Goal: Find specific page/section: Find specific page/section

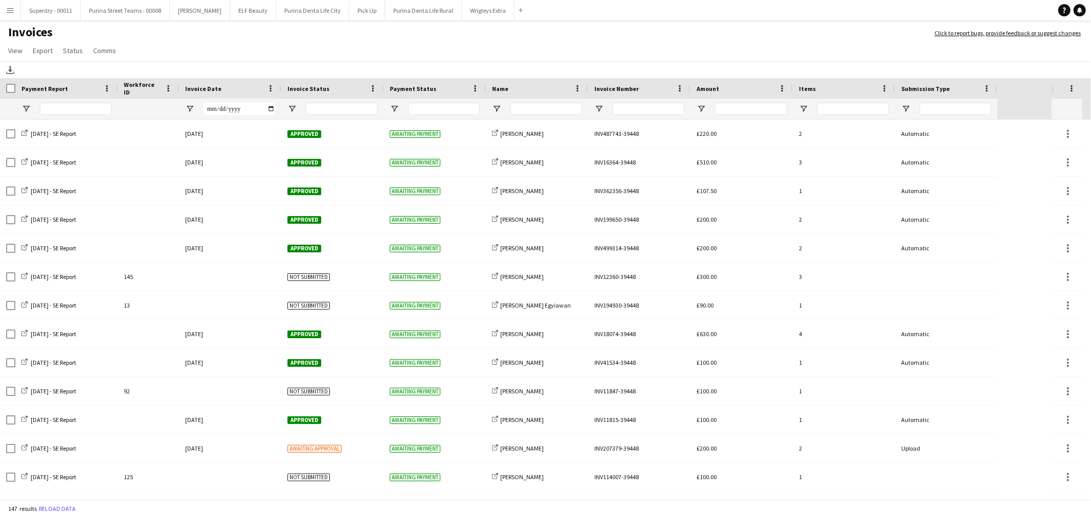
click at [11, 14] on app-icon "Menu" at bounding box center [10, 10] width 8 height 8
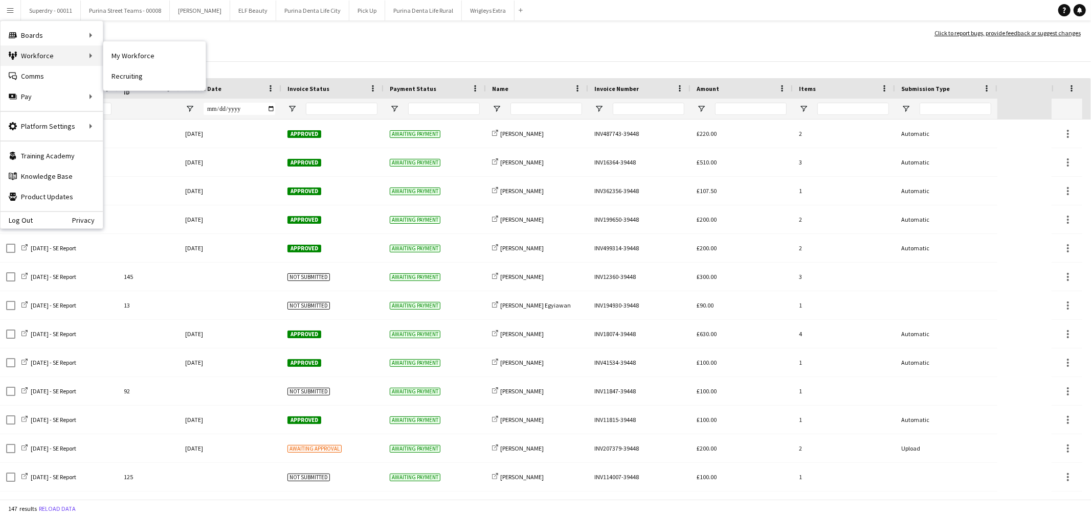
click at [29, 62] on div "Workforce Workforce" at bounding box center [52, 56] width 102 height 20
click at [132, 54] on link "My Workforce" at bounding box center [154, 56] width 102 height 20
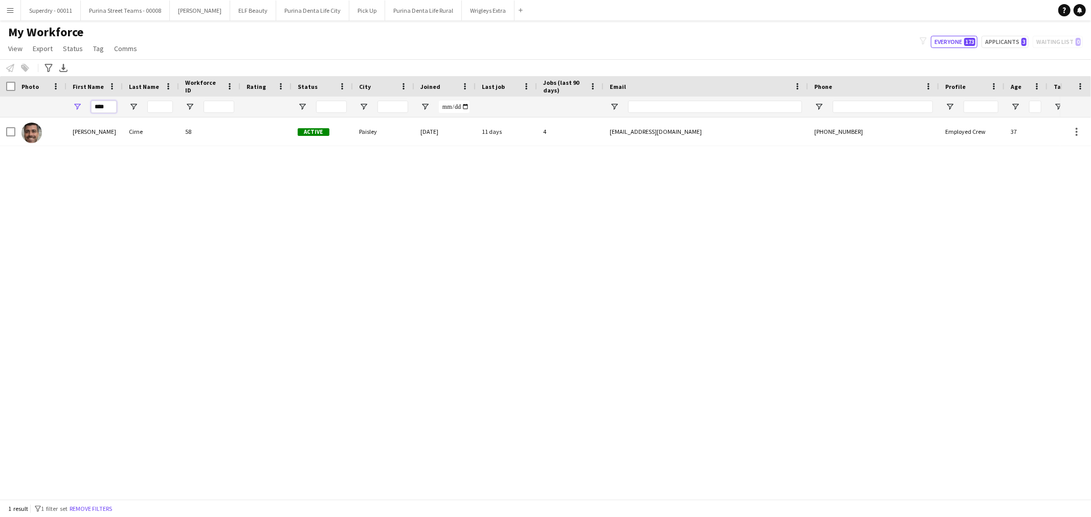
click at [110, 108] on input "****" at bounding box center [104, 107] width 26 height 12
type input "*****"
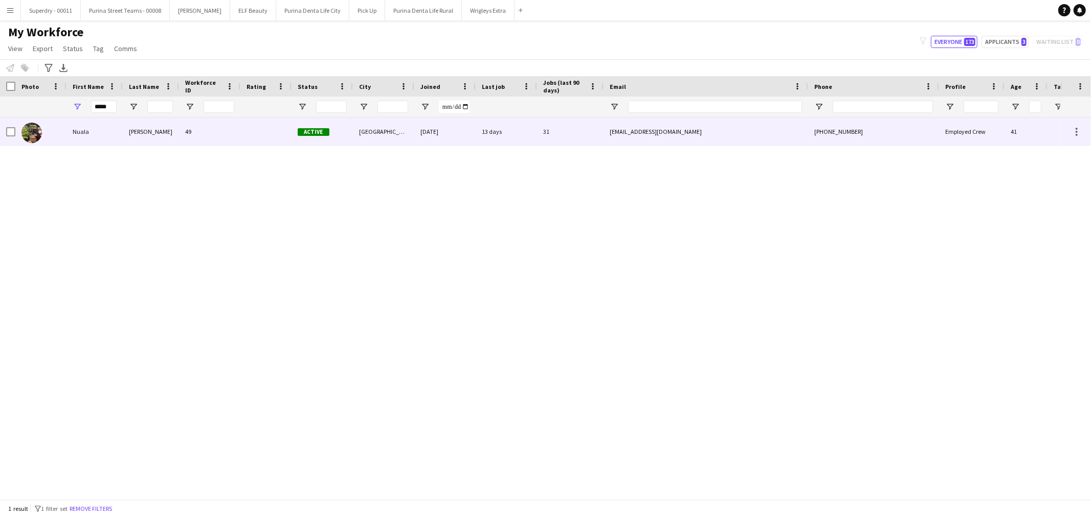
click at [89, 134] on div "Nuala" at bounding box center [94, 132] width 56 height 28
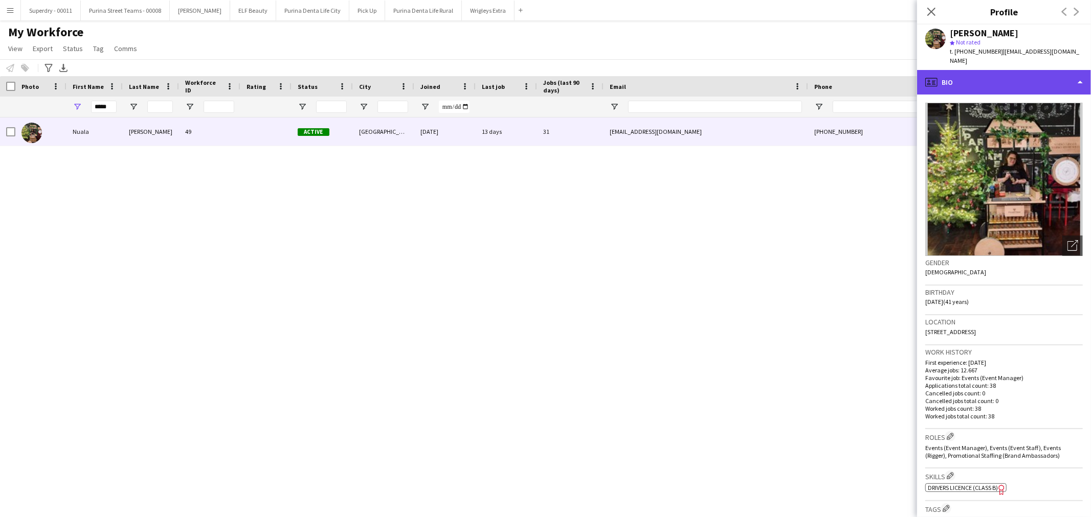
click at [1060, 74] on div "profile Bio" at bounding box center [1004, 82] width 174 height 25
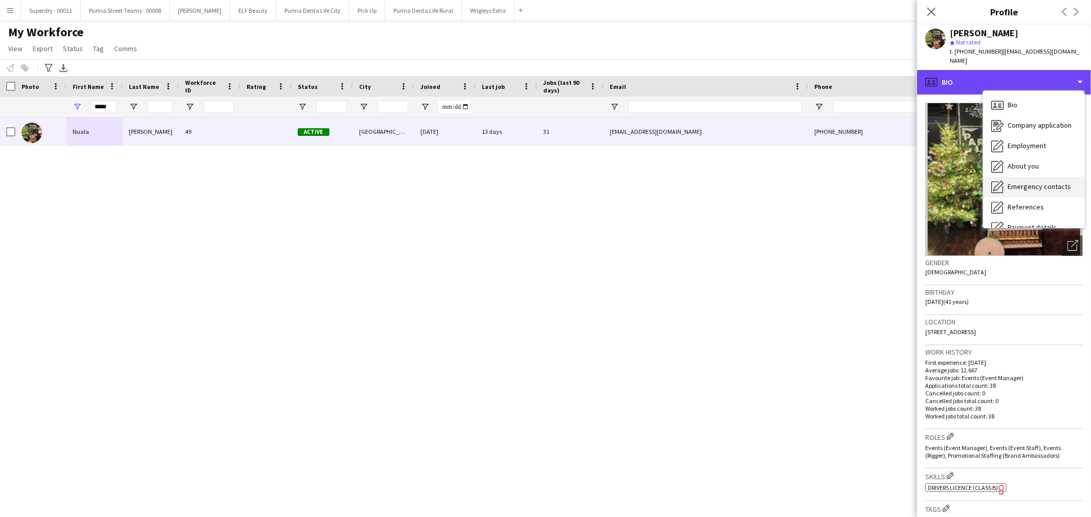
scroll to position [116, 0]
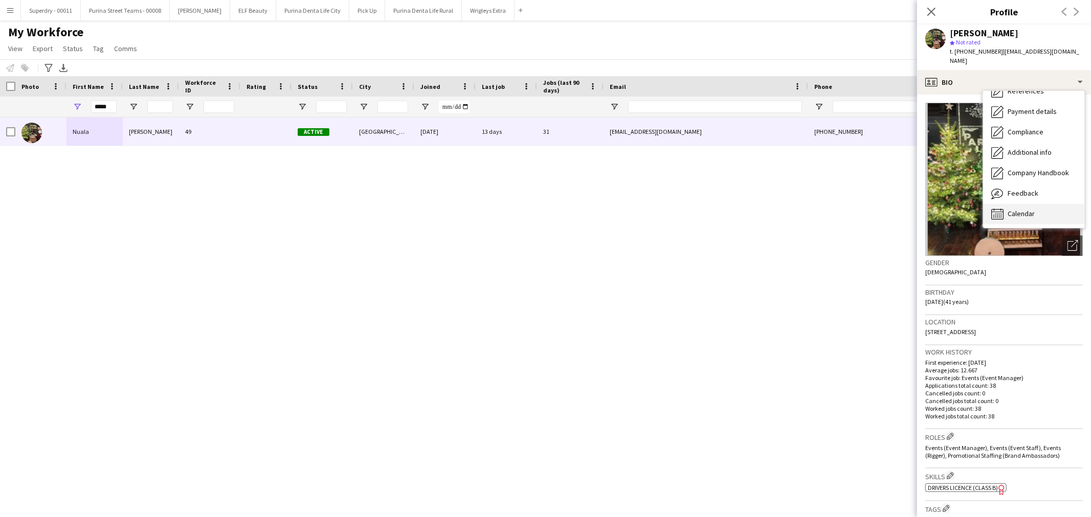
click at [1021, 209] on div "Calendar Calendar" at bounding box center [1033, 214] width 101 height 20
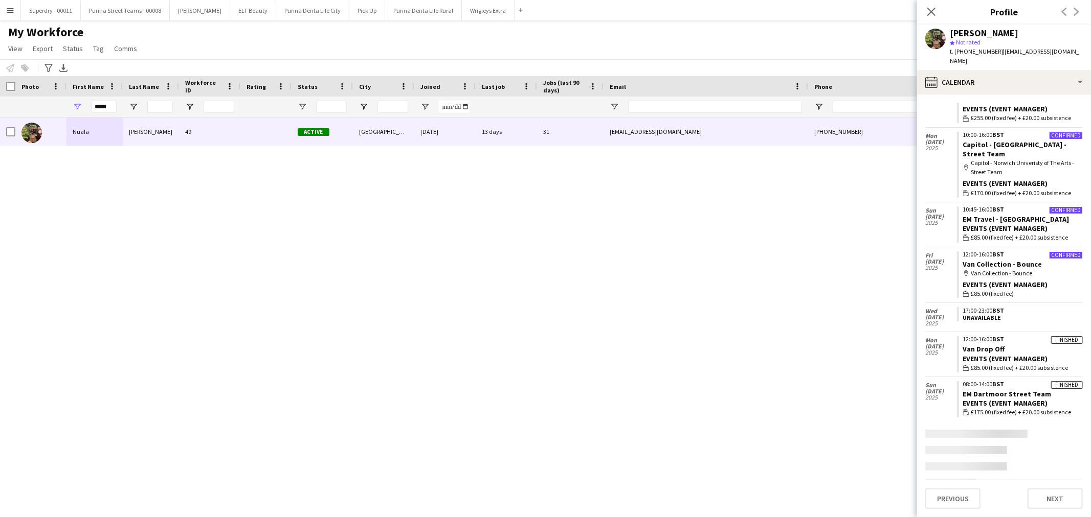
scroll to position [269, 0]
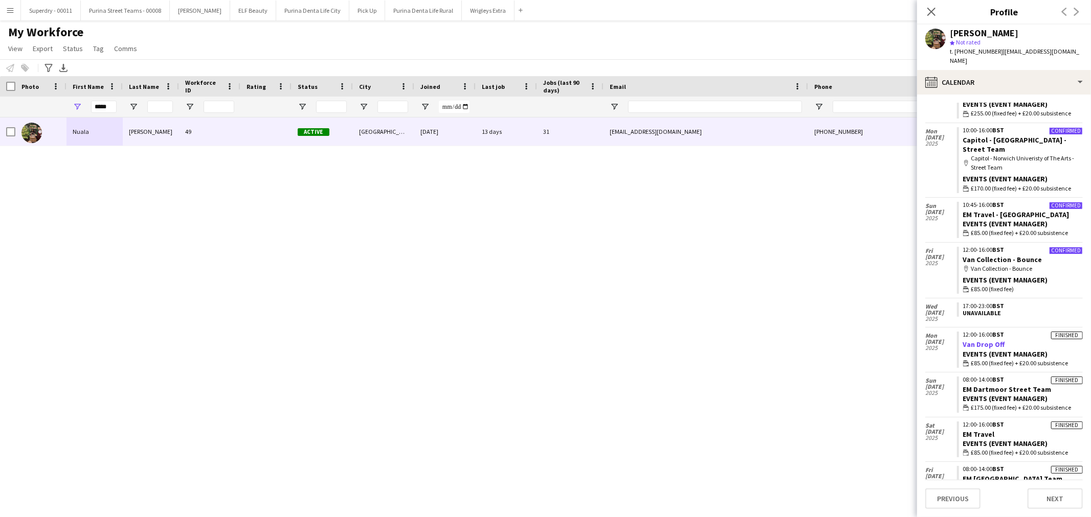
click at [982, 340] on link "Van Drop Off" at bounding box center [984, 344] width 42 height 9
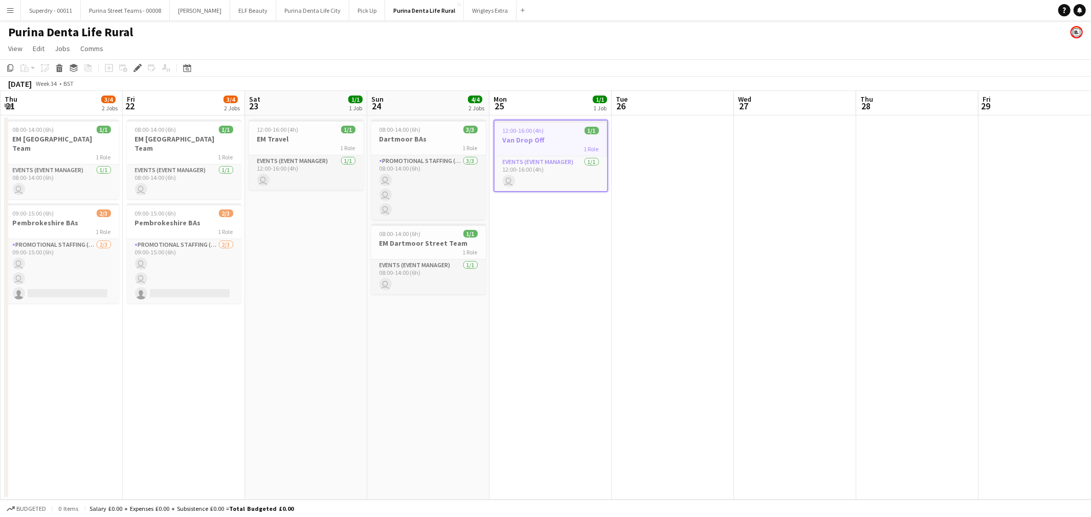
scroll to position [0, 351]
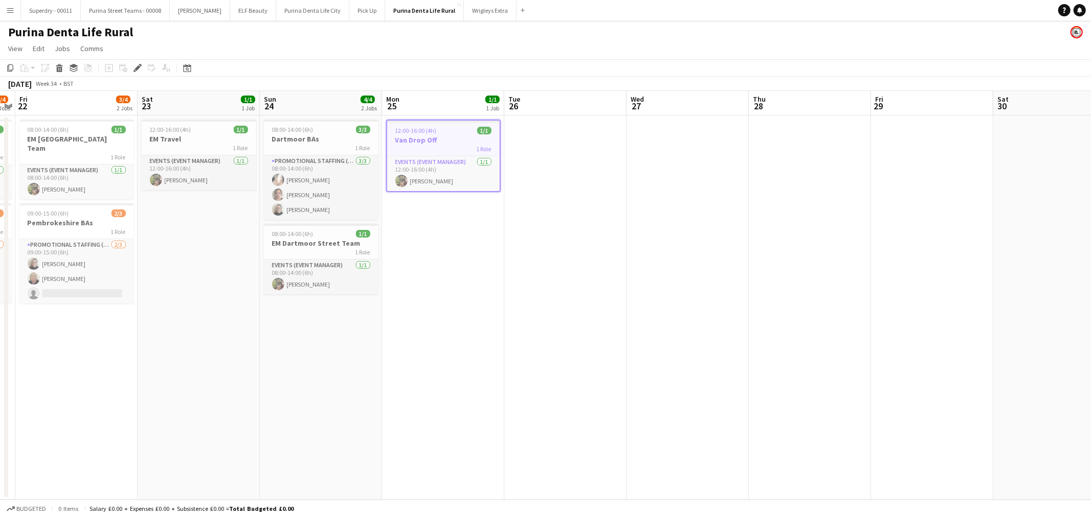
click at [12, 11] on app-icon "Menu" at bounding box center [10, 10] width 8 height 8
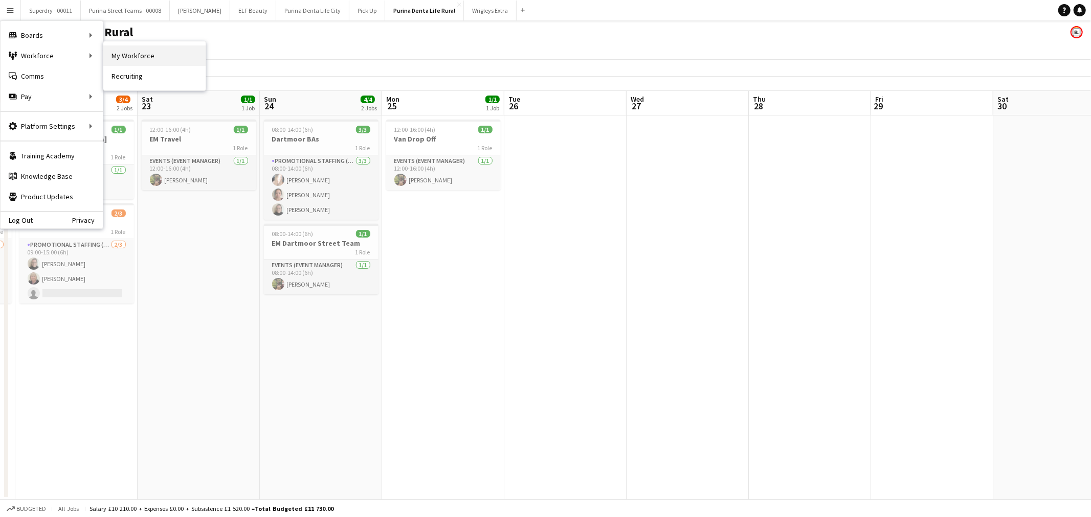
click at [141, 57] on link "My Workforce" at bounding box center [154, 56] width 102 height 20
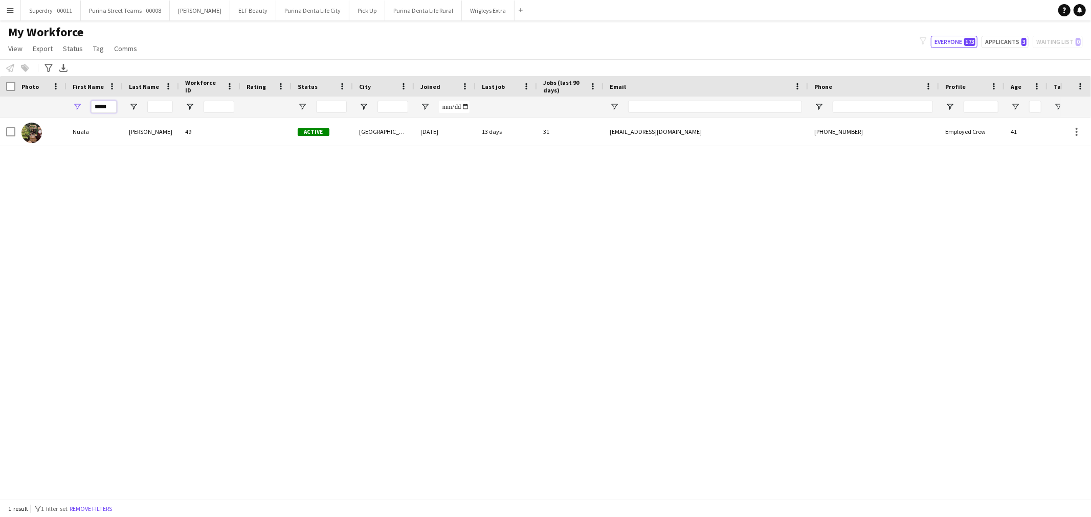
click at [105, 103] on input "*****" at bounding box center [104, 107] width 26 height 12
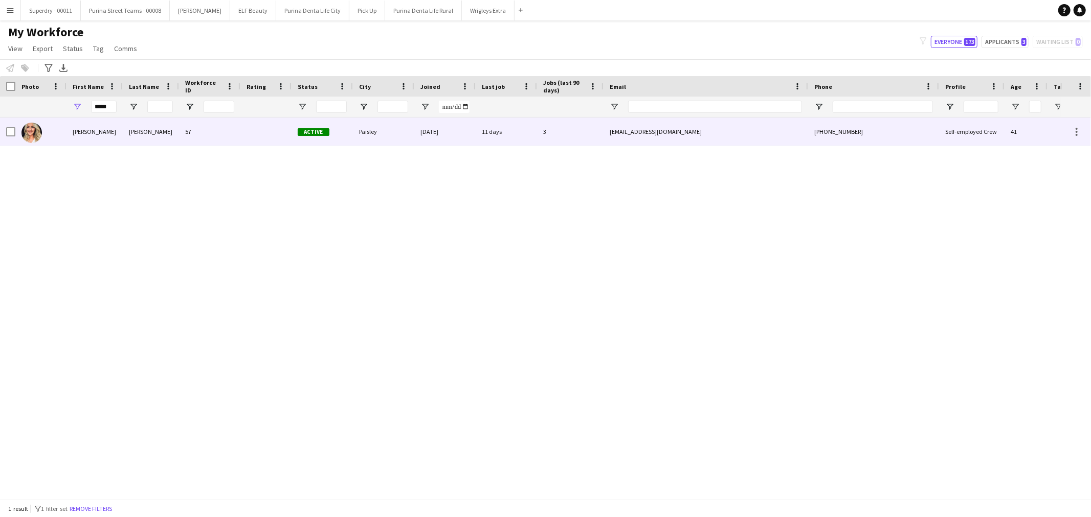
click at [85, 138] on div "[PERSON_NAME]" at bounding box center [94, 132] width 56 height 28
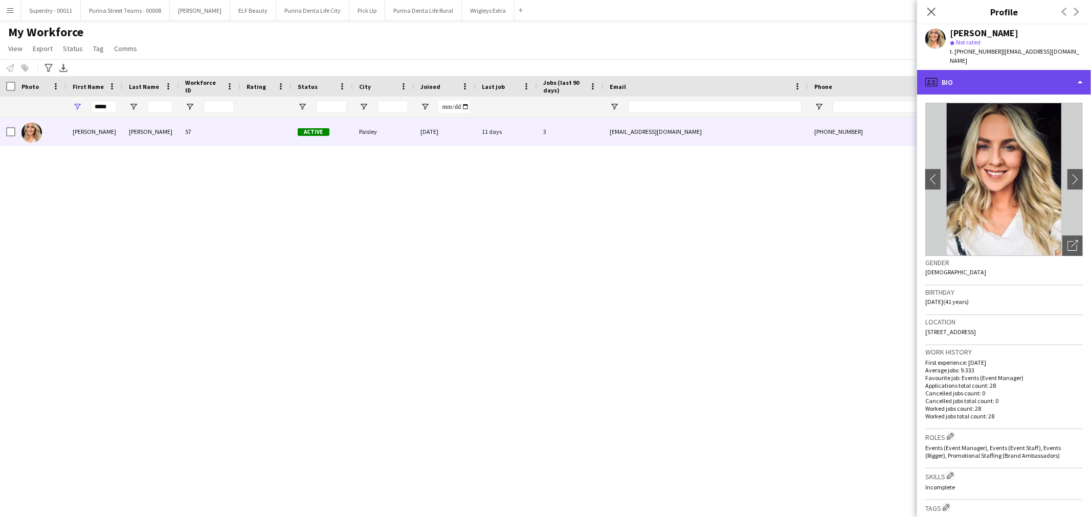
click at [1056, 80] on div "profile Bio" at bounding box center [1004, 82] width 174 height 25
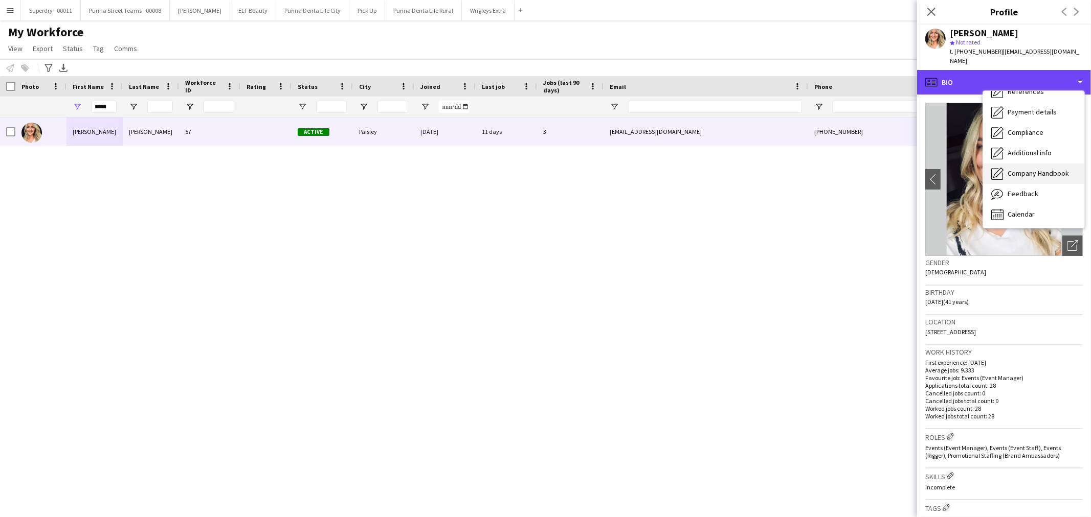
scroll to position [116, 0]
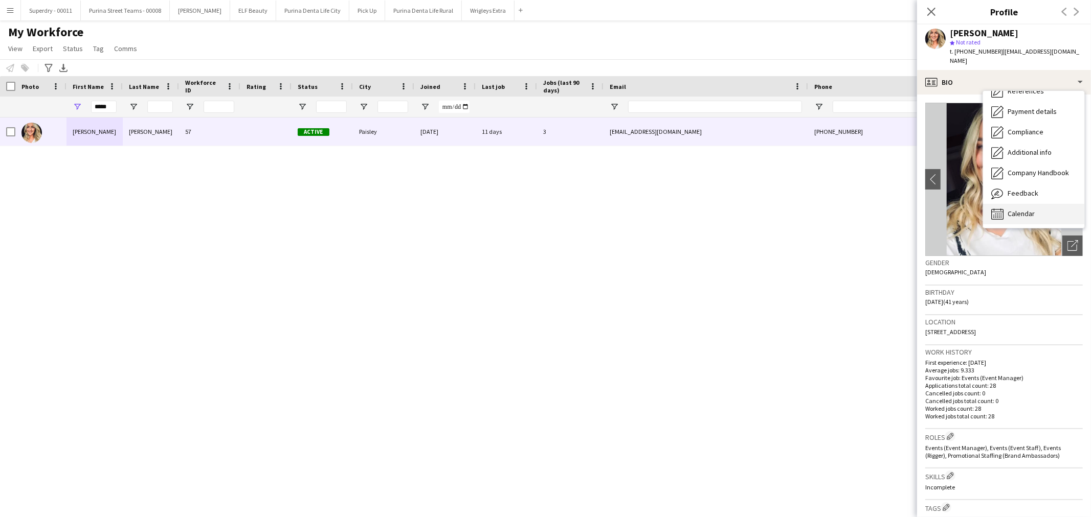
click at [1034, 204] on div "Calendar Calendar" at bounding box center [1033, 214] width 101 height 20
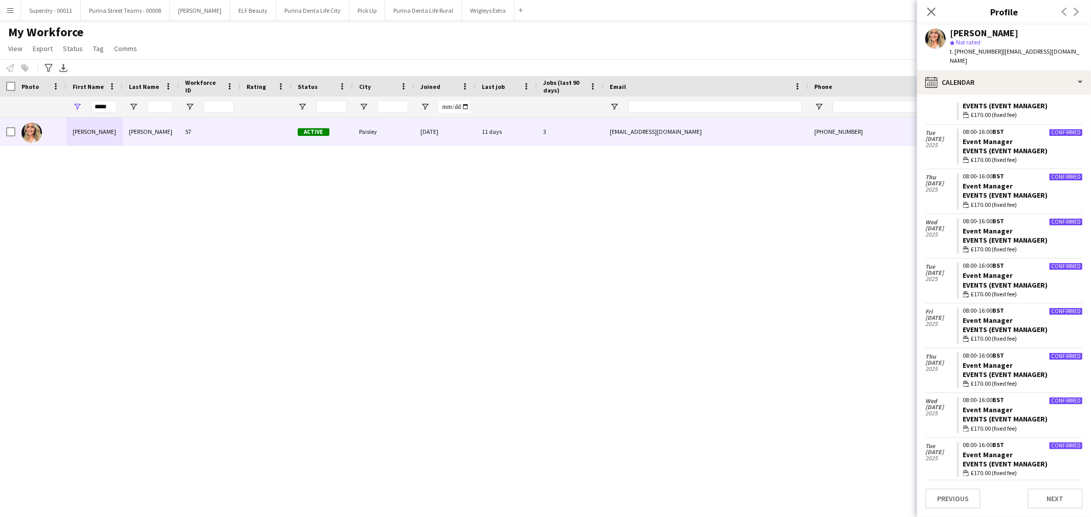
scroll to position [625, 0]
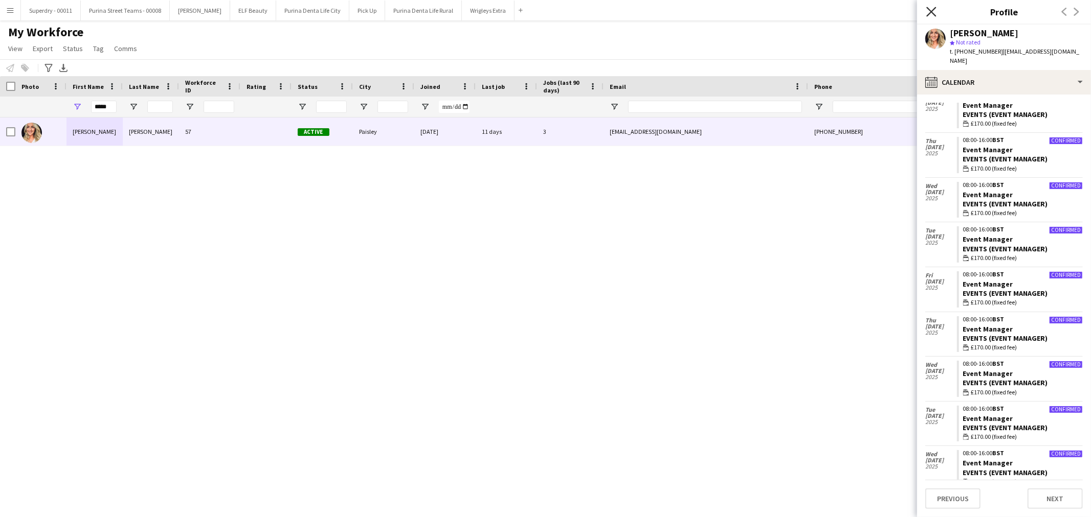
click at [934, 10] on icon "Close pop-in" at bounding box center [931, 12] width 10 height 10
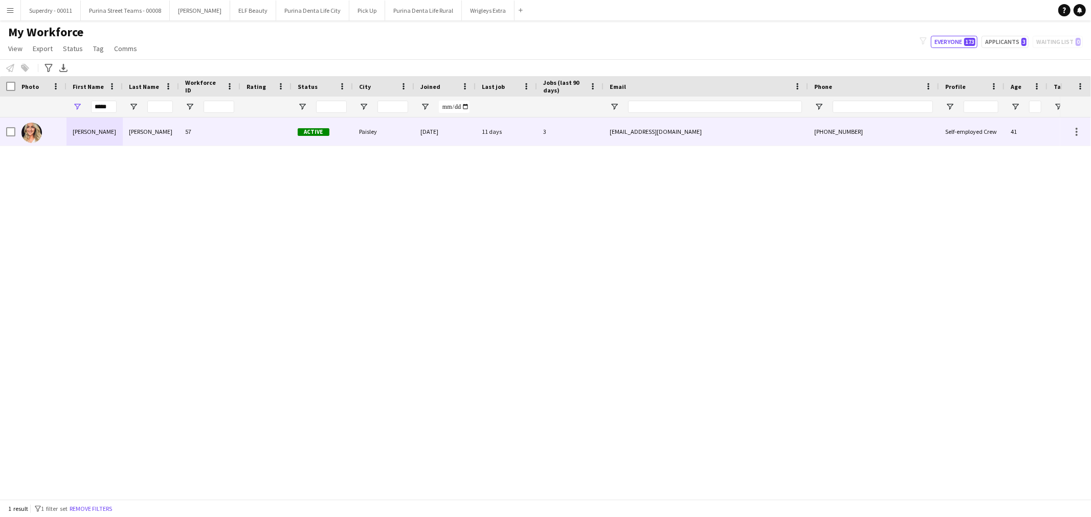
click at [88, 135] on div "[PERSON_NAME]" at bounding box center [94, 132] width 56 height 28
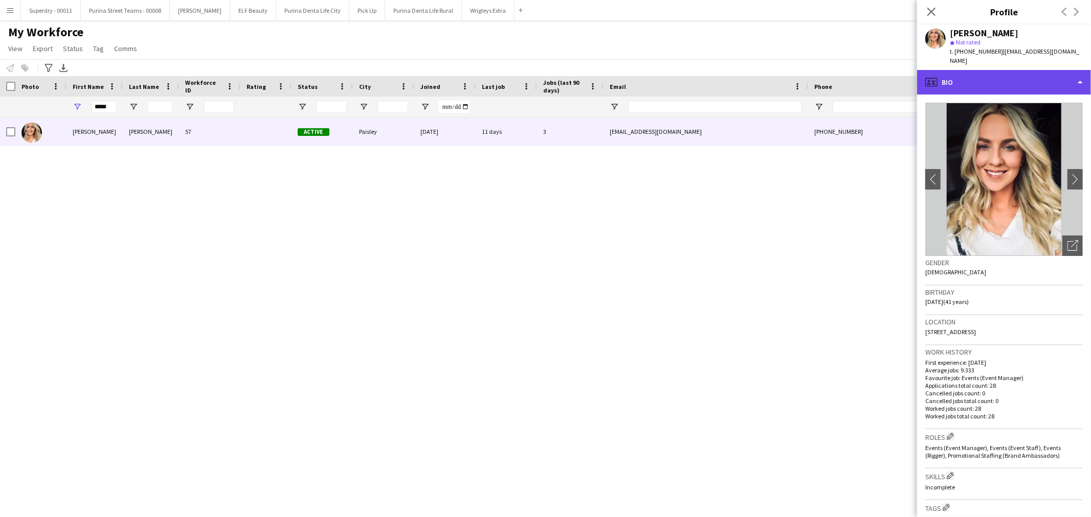
click at [1029, 70] on div "profile Bio" at bounding box center [1004, 82] width 174 height 25
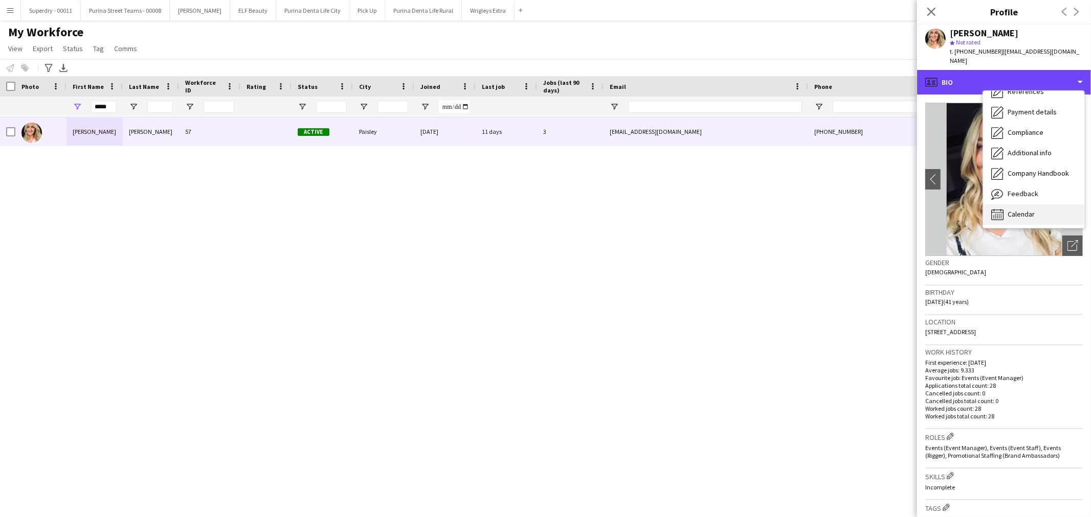
scroll to position [116, 0]
click at [1038, 207] on div "Calendar Calendar" at bounding box center [1033, 214] width 101 height 20
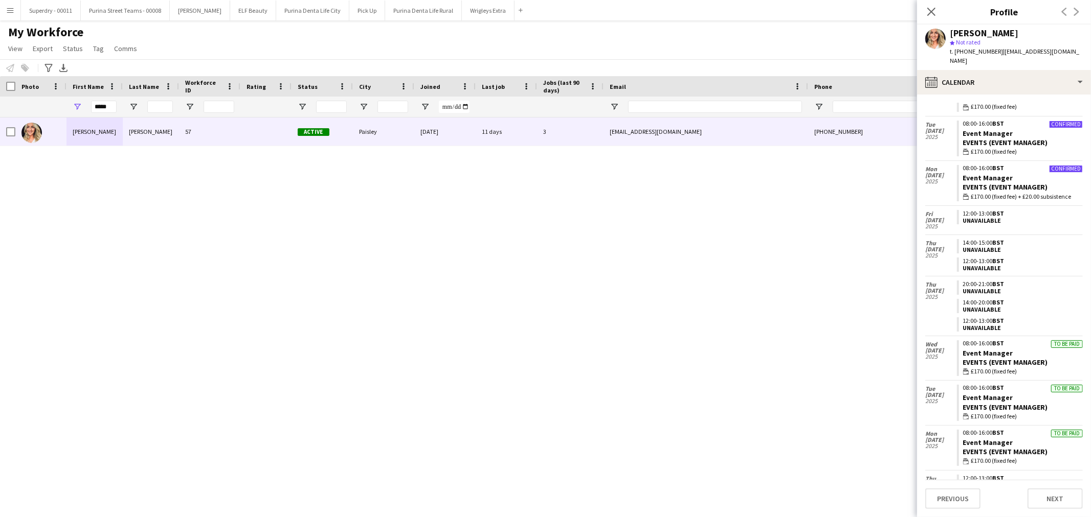
scroll to position [1136, 0]
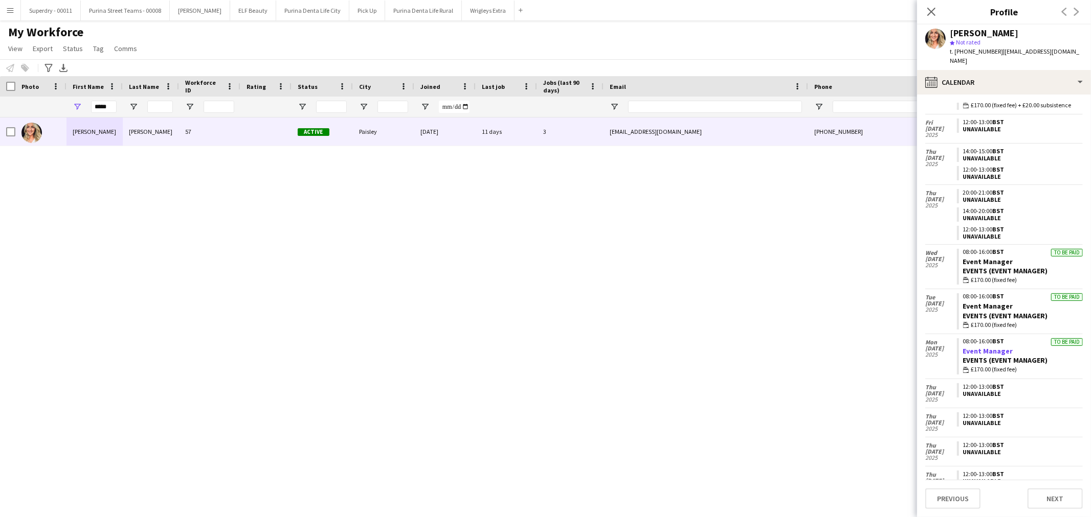
click at [988, 347] on link "Event Manager" at bounding box center [988, 351] width 50 height 9
click at [983, 302] on link "Event Manager" at bounding box center [988, 306] width 50 height 9
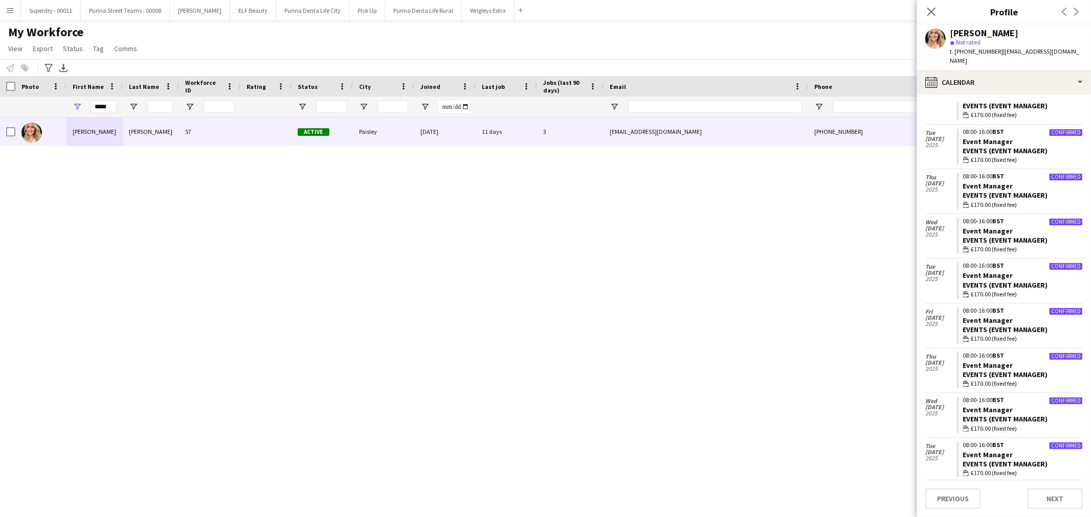
scroll to position [625, 0]
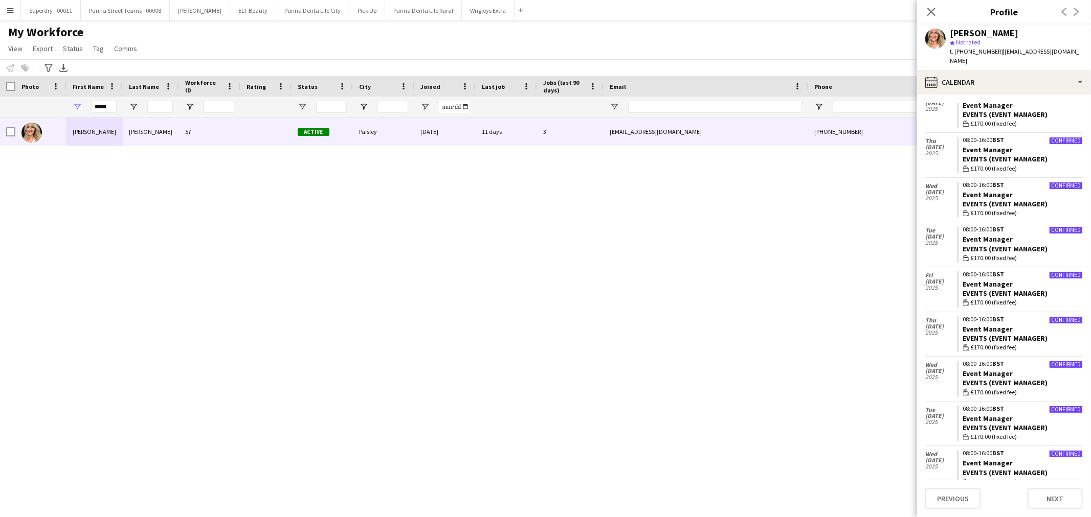
click at [109, 99] on div "*****" at bounding box center [104, 107] width 26 height 20
click at [106, 104] on input "*****" at bounding box center [104, 107] width 26 height 12
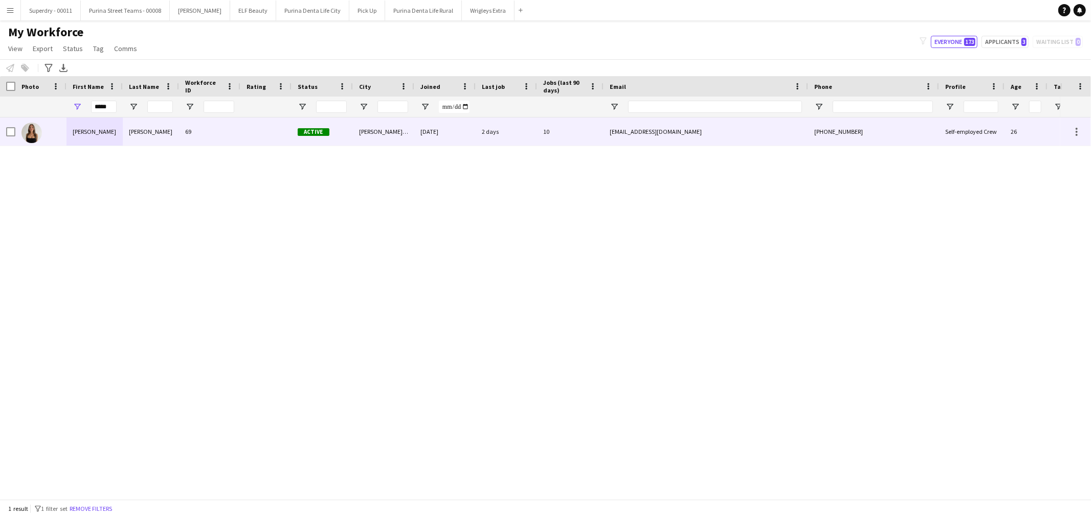
click at [89, 133] on div "[PERSON_NAME]" at bounding box center [94, 132] width 56 height 28
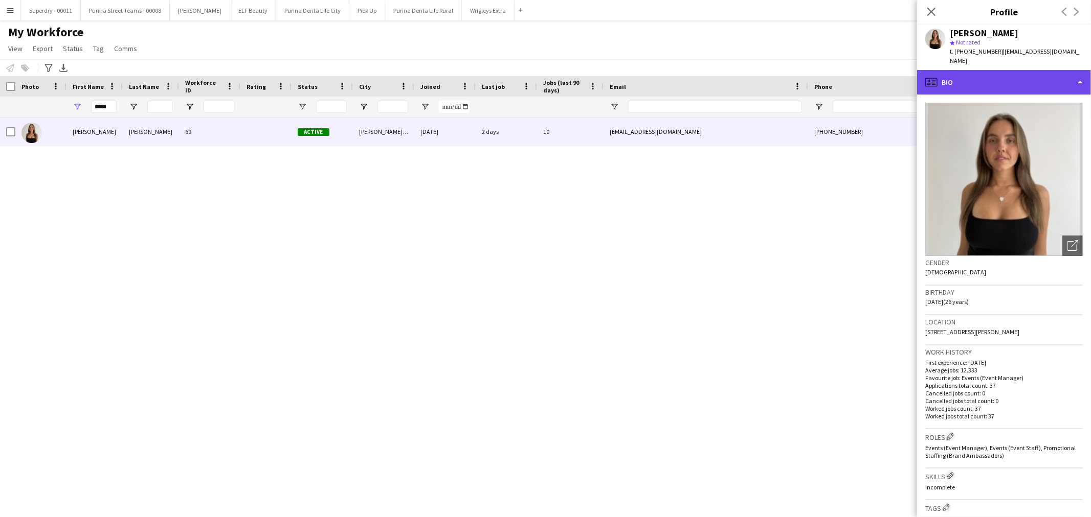
click at [1004, 70] on div "profile Bio" at bounding box center [1004, 82] width 174 height 25
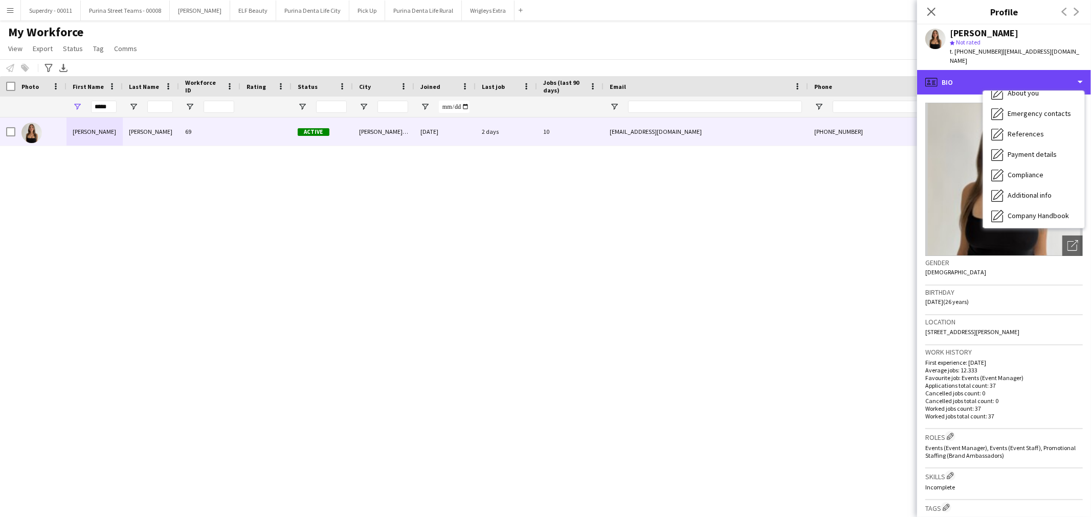
scroll to position [116, 0]
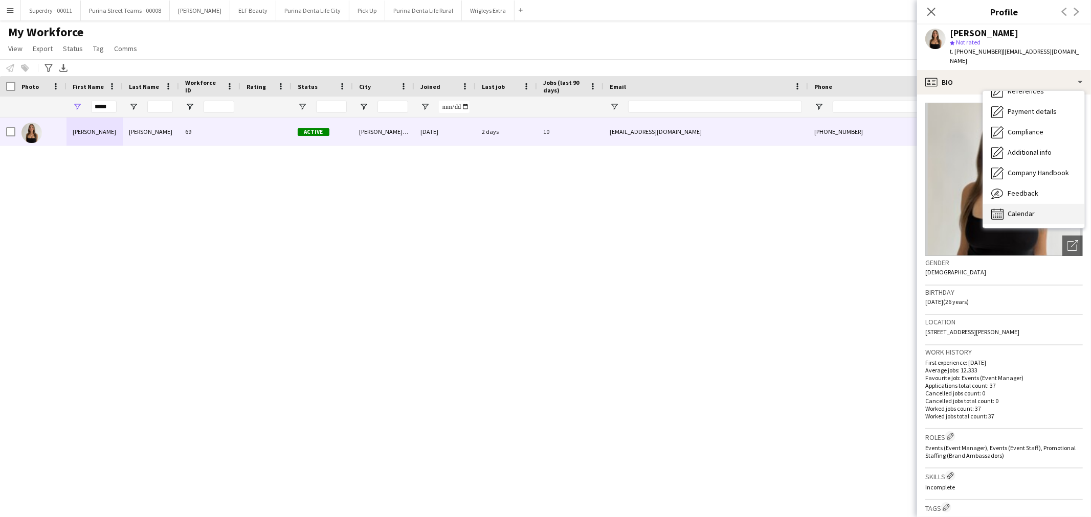
click at [1030, 209] on span "Calendar" at bounding box center [1020, 213] width 27 height 9
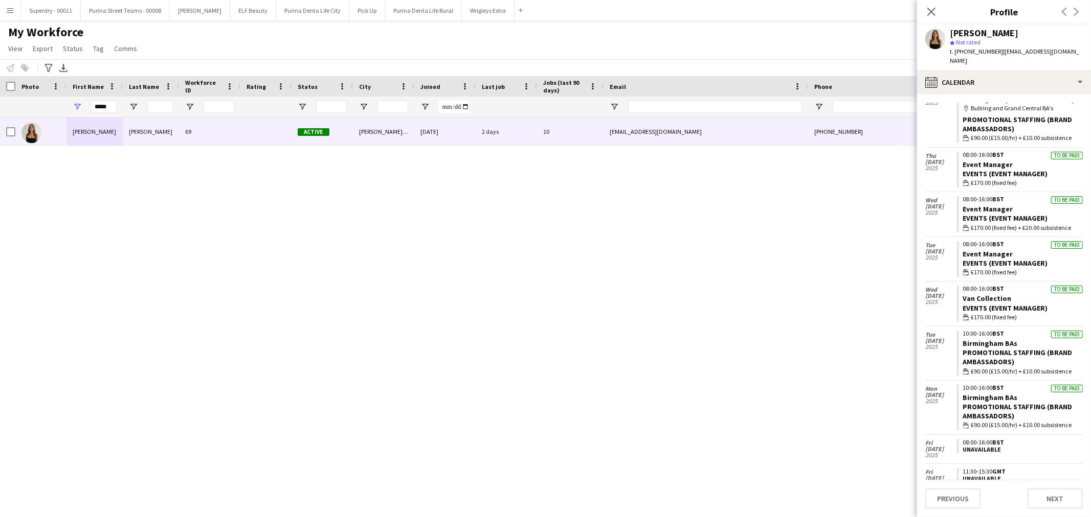
scroll to position [1601, 0]
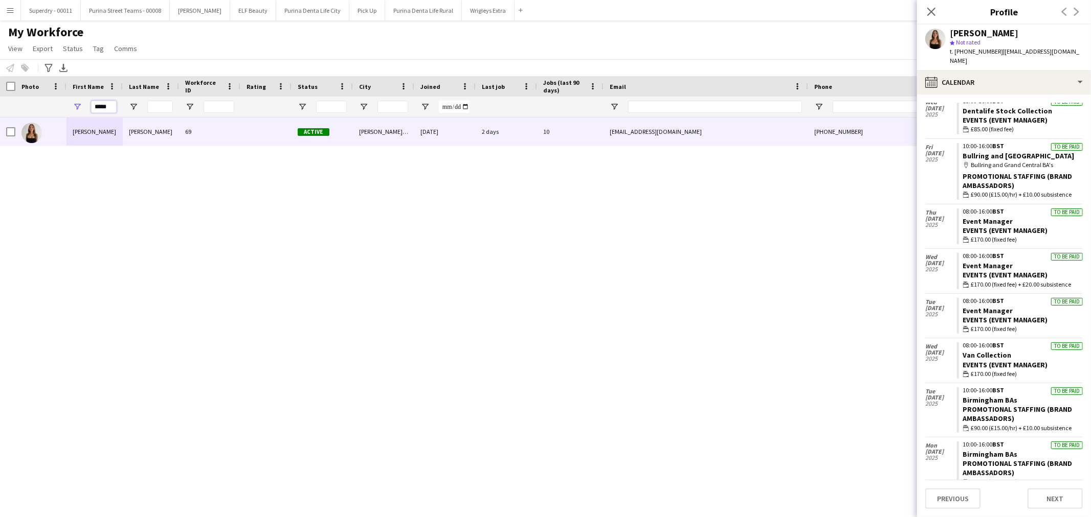
click at [103, 107] on input "*****" at bounding box center [104, 107] width 26 height 12
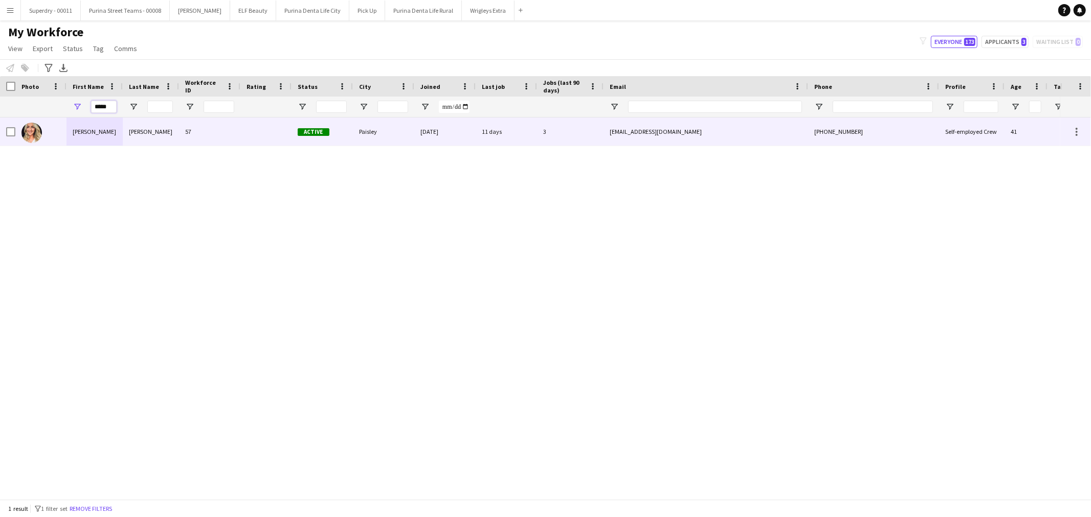
type input "*****"
click at [94, 131] on div "[PERSON_NAME]" at bounding box center [94, 132] width 56 height 28
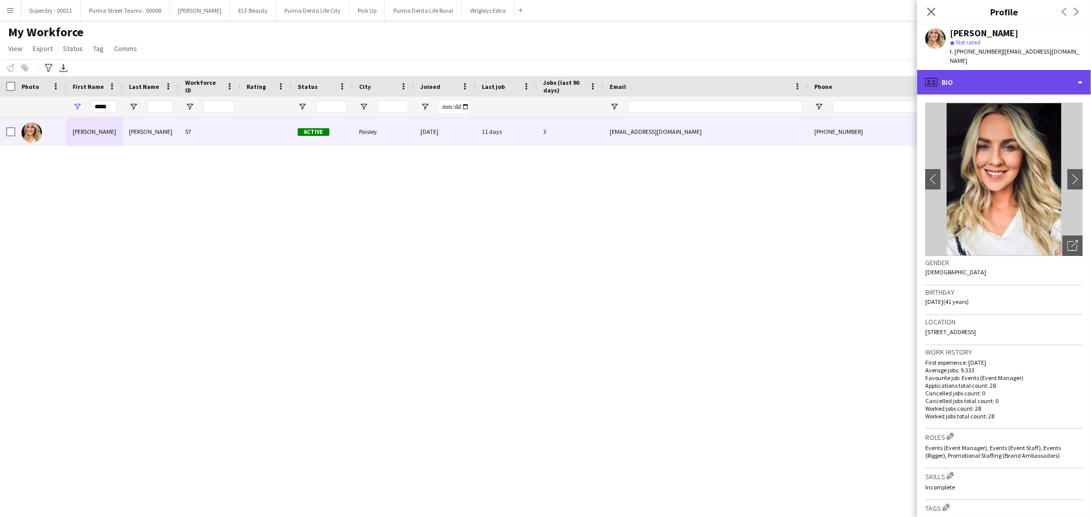
click at [1074, 75] on div "profile Bio" at bounding box center [1004, 82] width 174 height 25
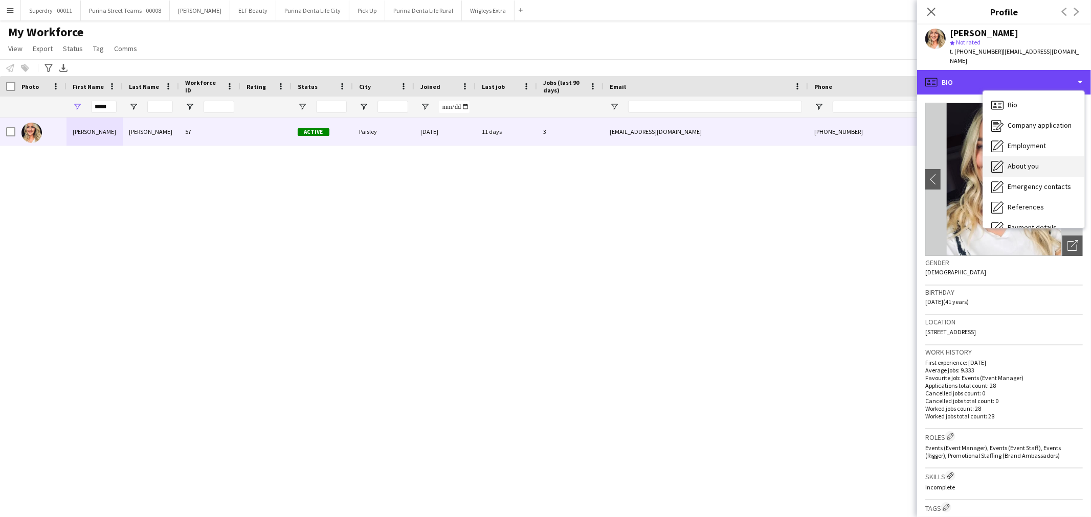
scroll to position [116, 0]
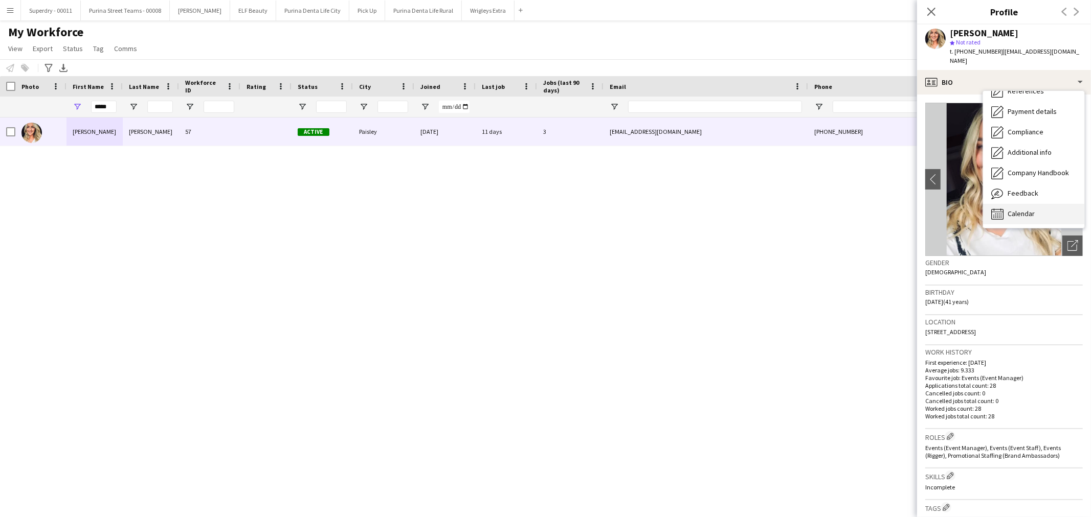
click at [1040, 204] on div "Calendar Calendar" at bounding box center [1033, 214] width 101 height 20
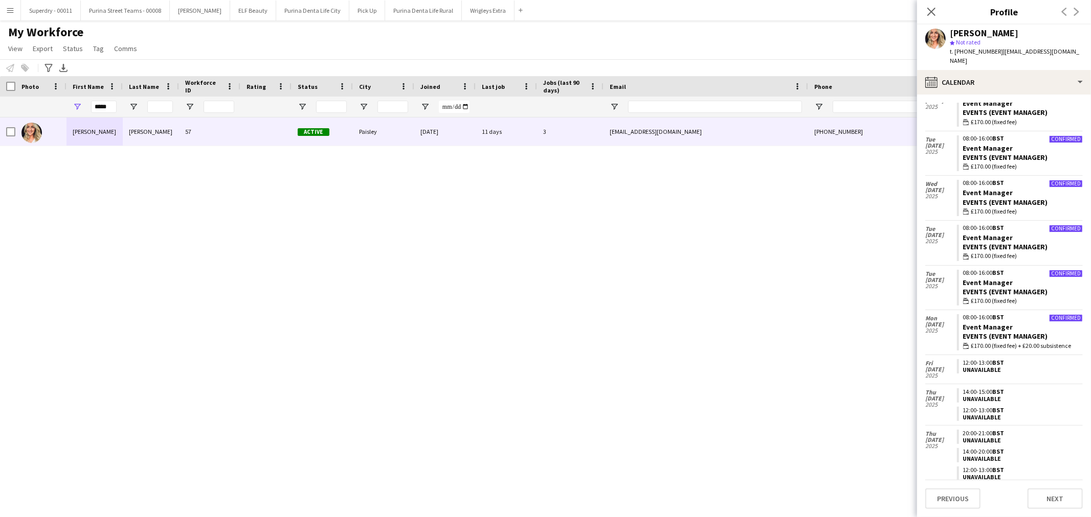
scroll to position [1070, 0]
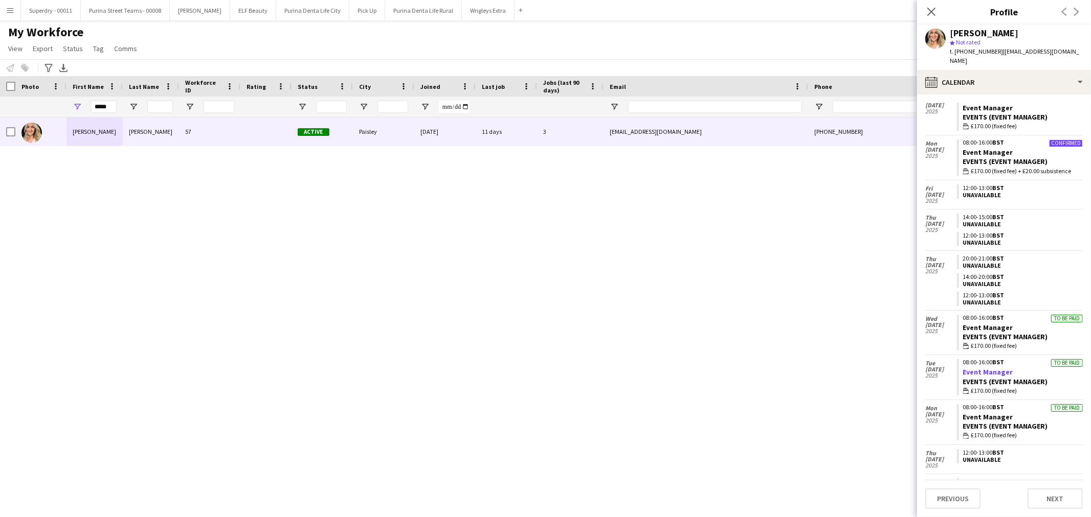
click at [982, 368] on link "Event Manager" at bounding box center [988, 372] width 50 height 9
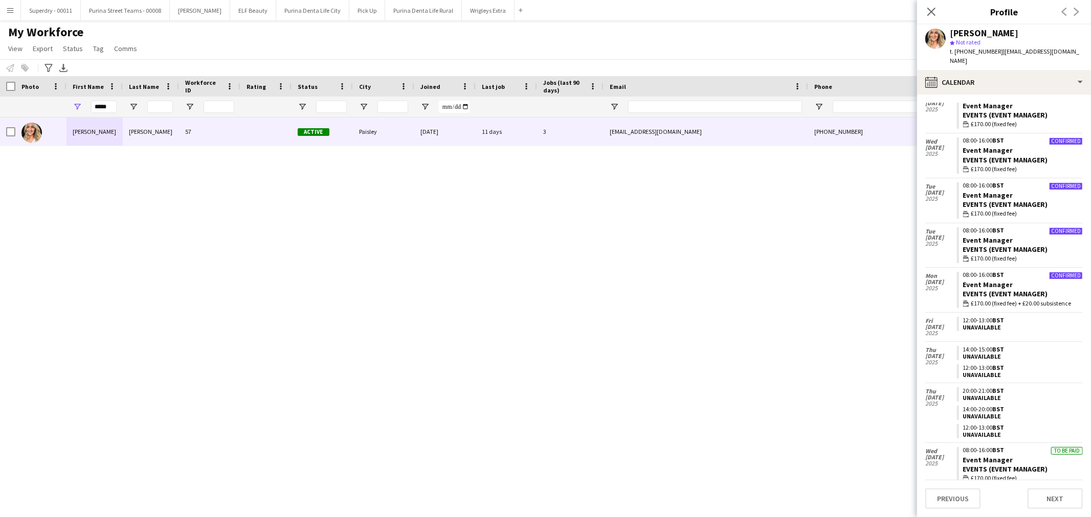
scroll to position [957, 0]
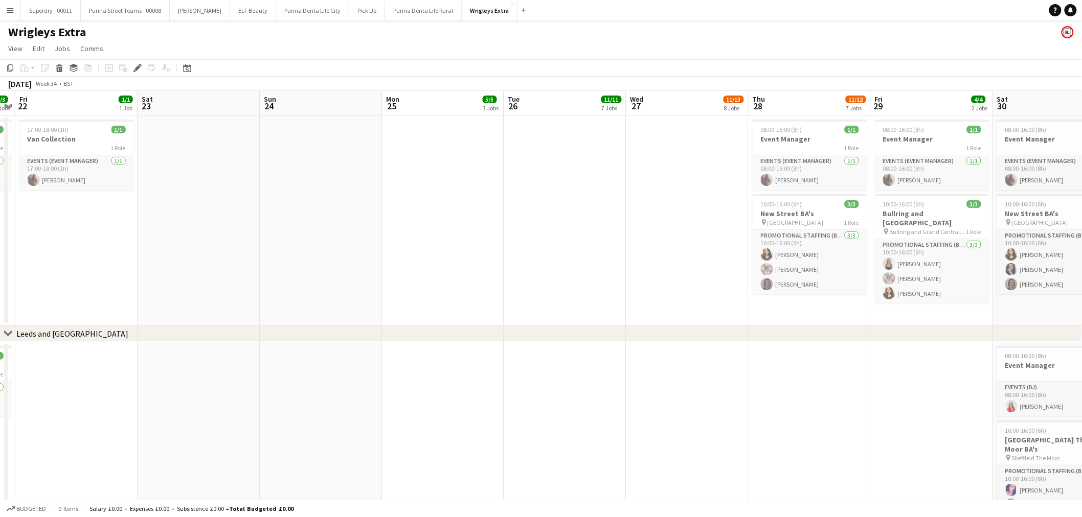
click at [15, 8] on button "Menu" at bounding box center [10, 10] width 20 height 20
